Goal: Transaction & Acquisition: Purchase product/service

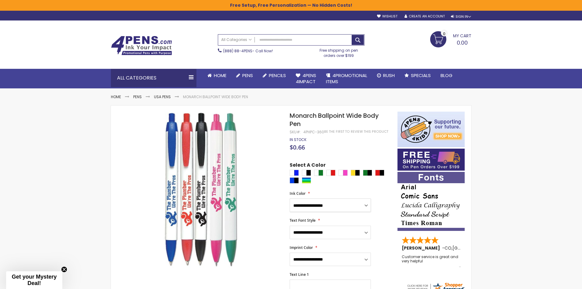
click at [336, 203] on select "**********" at bounding box center [330, 204] width 81 height 13
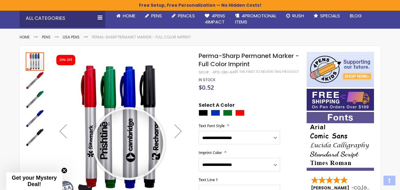
scroll to position [61, 0]
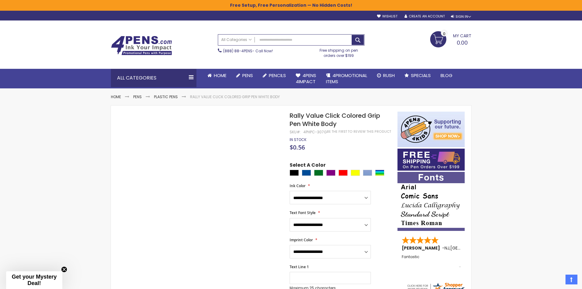
scroll to position [61, 0]
